Goal: Transaction & Acquisition: Book appointment/travel/reservation

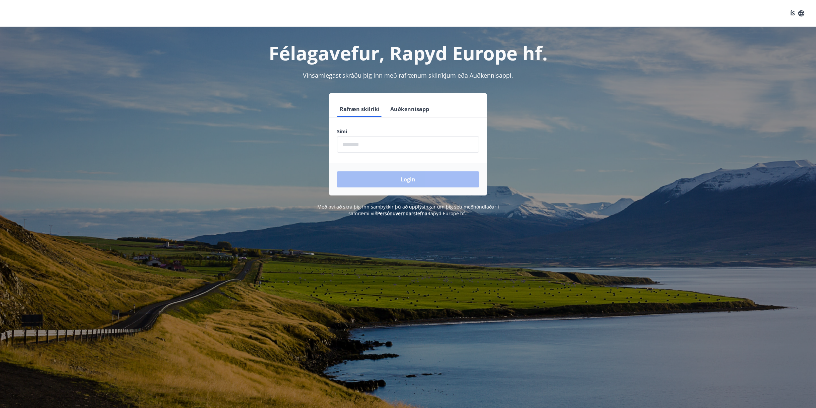
click at [405, 112] on button "Auðkennisapp" at bounding box center [409, 109] width 44 height 16
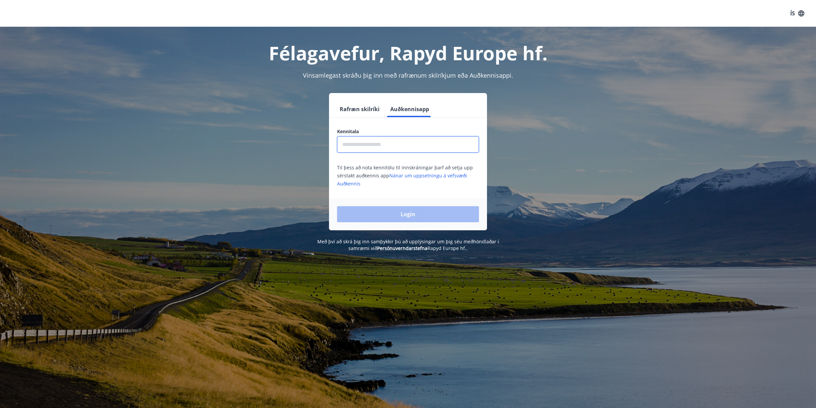
click at [392, 141] on input "text" at bounding box center [408, 144] width 142 height 16
type input "**********"
click at [400, 214] on button "Login" at bounding box center [408, 214] width 142 height 16
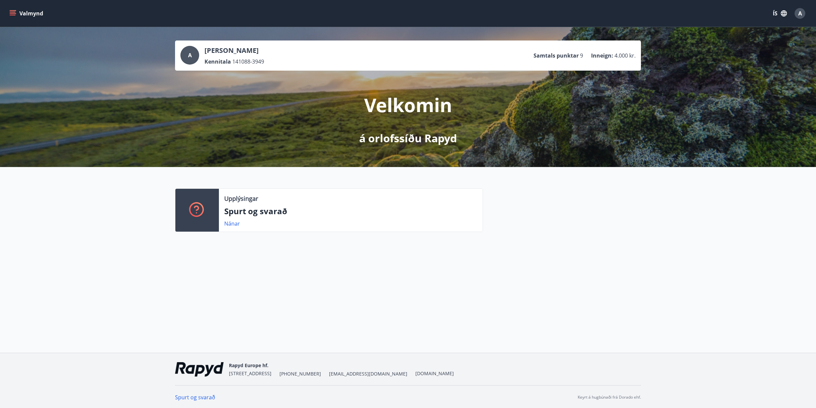
click at [18, 15] on button "Valmynd" at bounding box center [27, 13] width 38 height 12
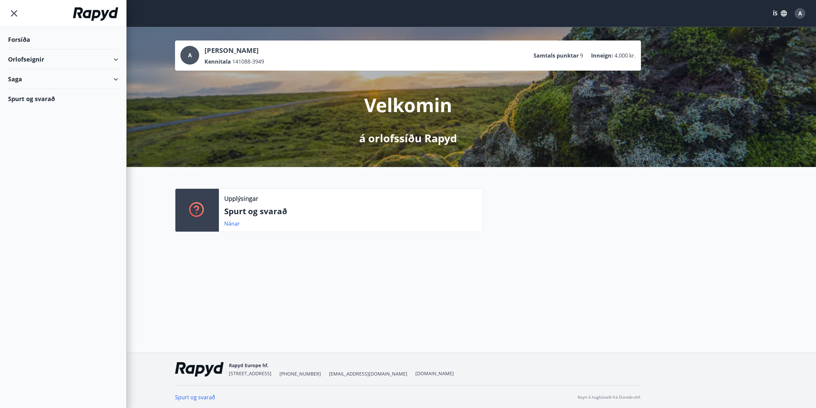
click at [36, 59] on div "Orlofseignir" at bounding box center [63, 60] width 110 height 20
click at [31, 78] on div "Framboð" at bounding box center [62, 76] width 99 height 14
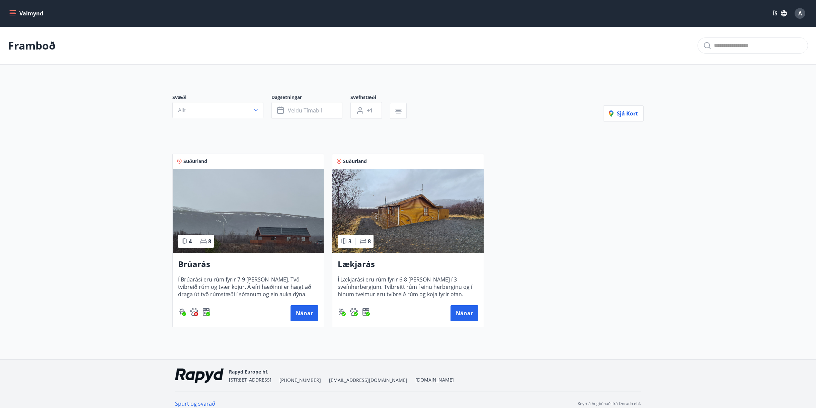
click at [214, 247] on img at bounding box center [248, 211] width 151 height 84
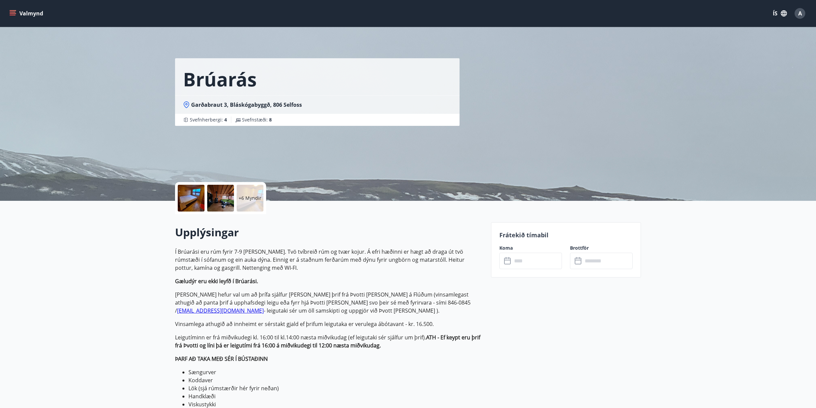
click at [240, 203] on div "+6 Myndir" at bounding box center [250, 198] width 27 height 27
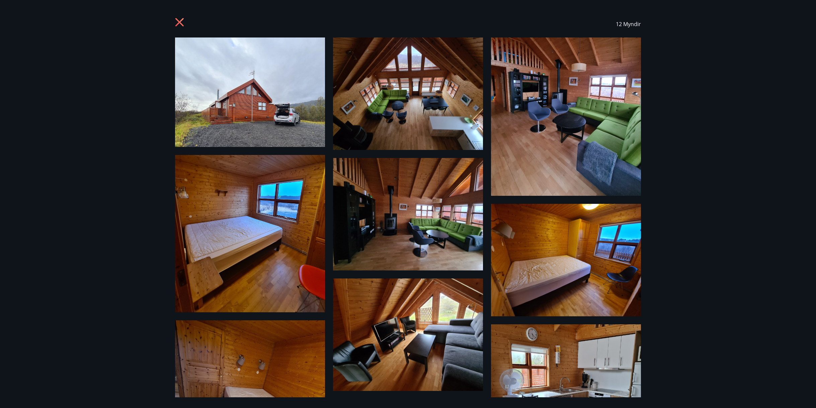
click at [177, 20] on icon at bounding box center [179, 22] width 8 height 8
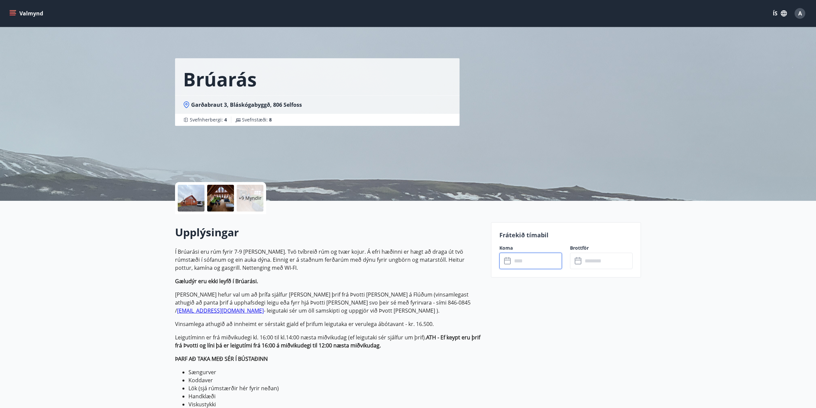
click at [529, 260] on input "text" at bounding box center [537, 261] width 50 height 16
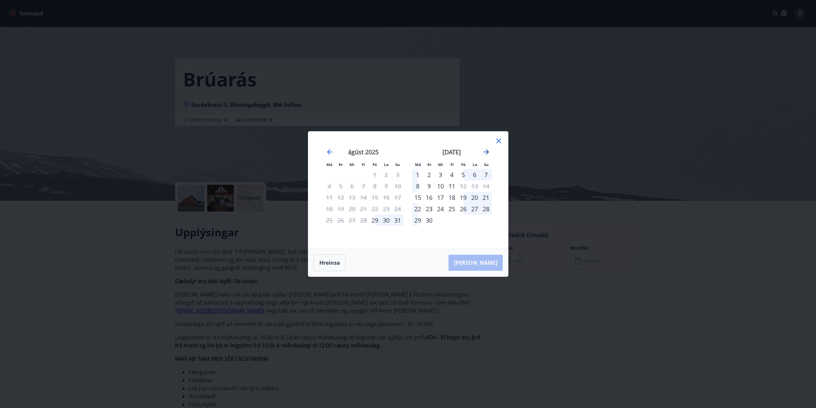
click at [488, 151] on icon "Move forward to switch to the next month." at bounding box center [486, 152] width 8 height 8
click at [464, 197] on div "14" at bounding box center [462, 197] width 11 height 11
click at [488, 198] on div "16" at bounding box center [485, 197] width 11 height 11
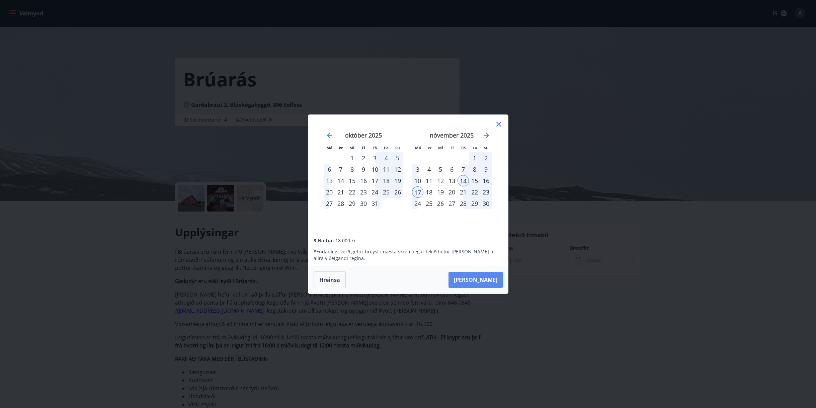
click at [483, 279] on button "[PERSON_NAME]" at bounding box center [475, 280] width 54 height 16
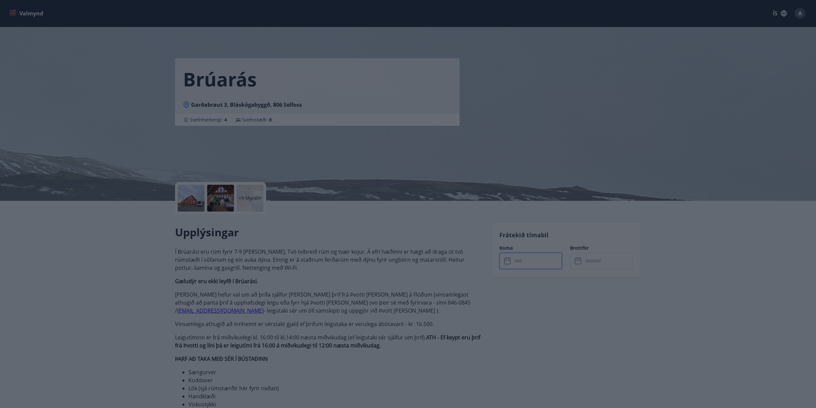
type input "******"
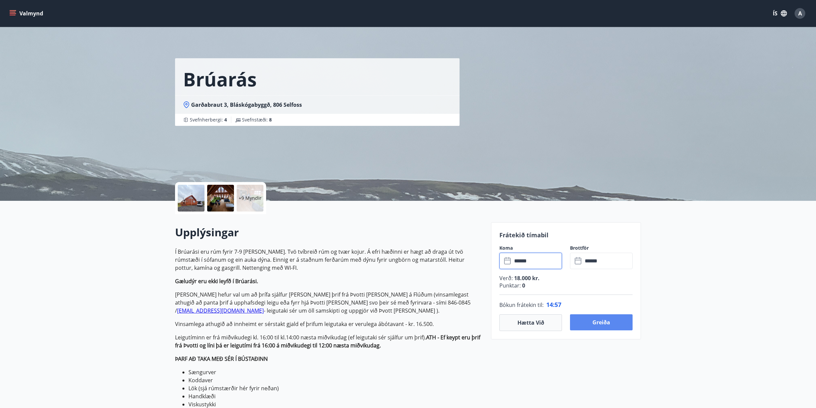
click at [609, 323] on button "Greiða" at bounding box center [601, 322] width 63 height 16
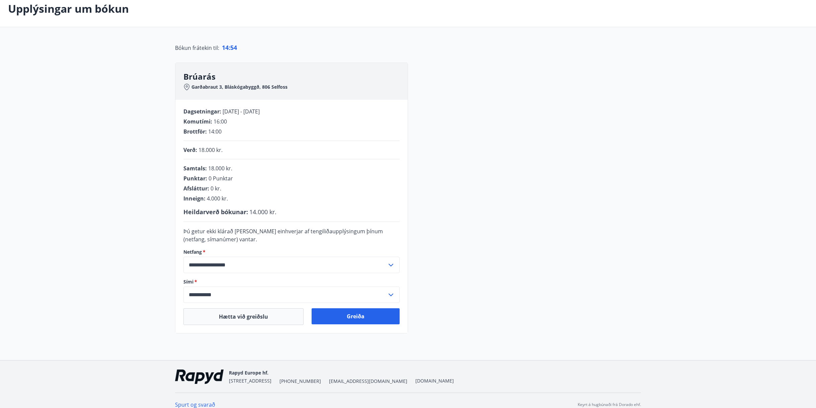
scroll to position [45, 0]
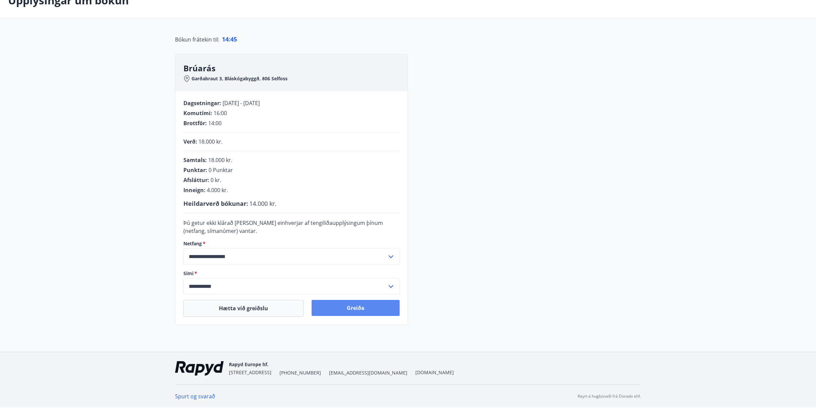
click at [357, 308] on button "Greiða" at bounding box center [356, 308] width 88 height 16
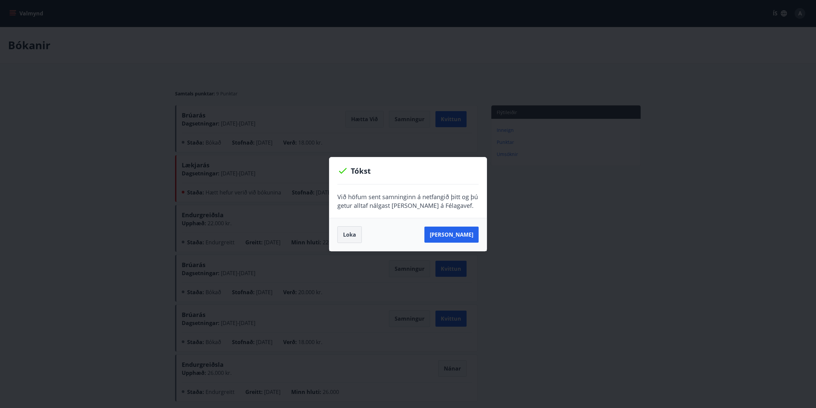
click at [351, 236] on button "Loka" at bounding box center [349, 234] width 24 height 17
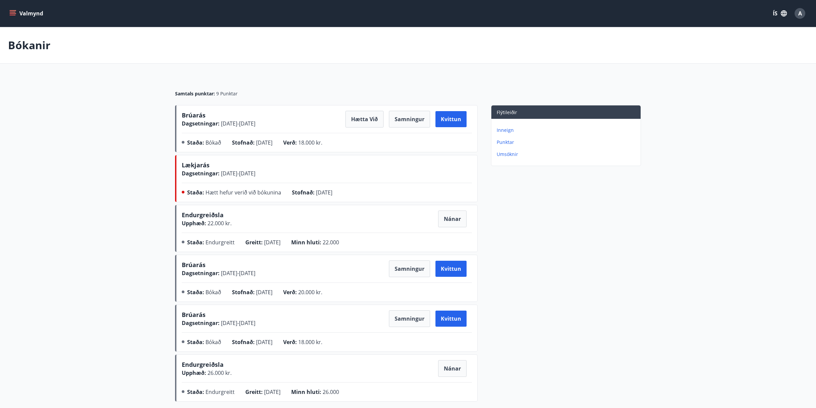
drag, startPoint x: 258, startPoint y: 144, endPoint x: 278, endPoint y: 150, distance: 20.9
click at [283, 142] on div "Stofnað : 13.08.2025" at bounding box center [257, 144] width 51 height 11
